Goal: Information Seeking & Learning: Learn about a topic

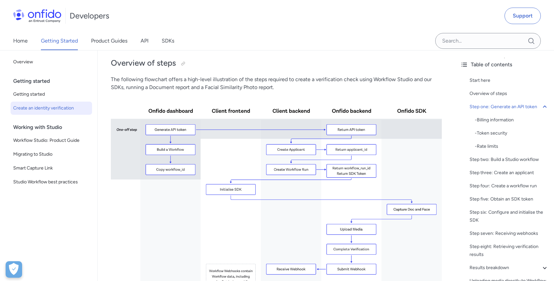
scroll to position [36, 0]
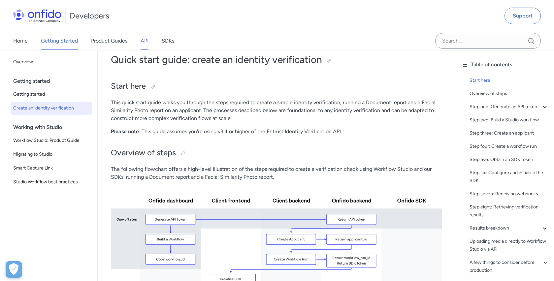
click at [148, 42] on link "API" at bounding box center [144, 41] width 8 height 18
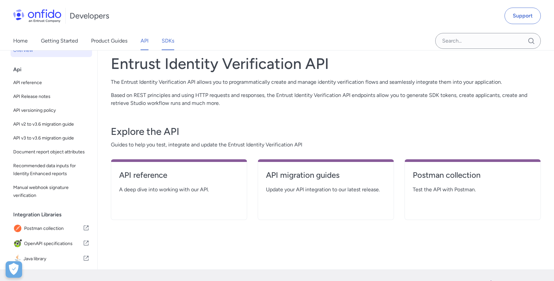
click at [167, 40] on link "SDKs" at bounding box center [168, 41] width 13 height 18
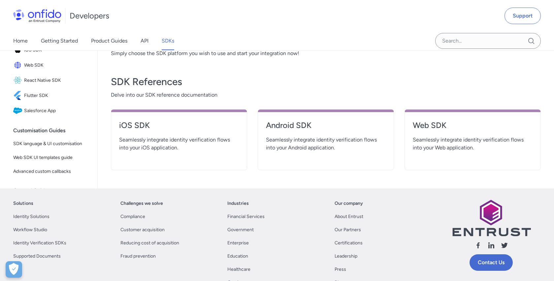
scroll to position [213, 0]
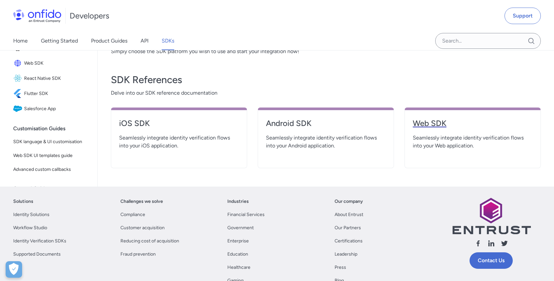
click at [441, 133] on link "Web SDK" at bounding box center [472, 126] width 120 height 16
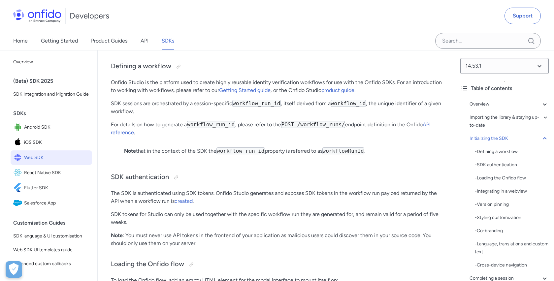
scroll to position [1385, 0]
